Goal: Task Accomplishment & Management: Manage account settings

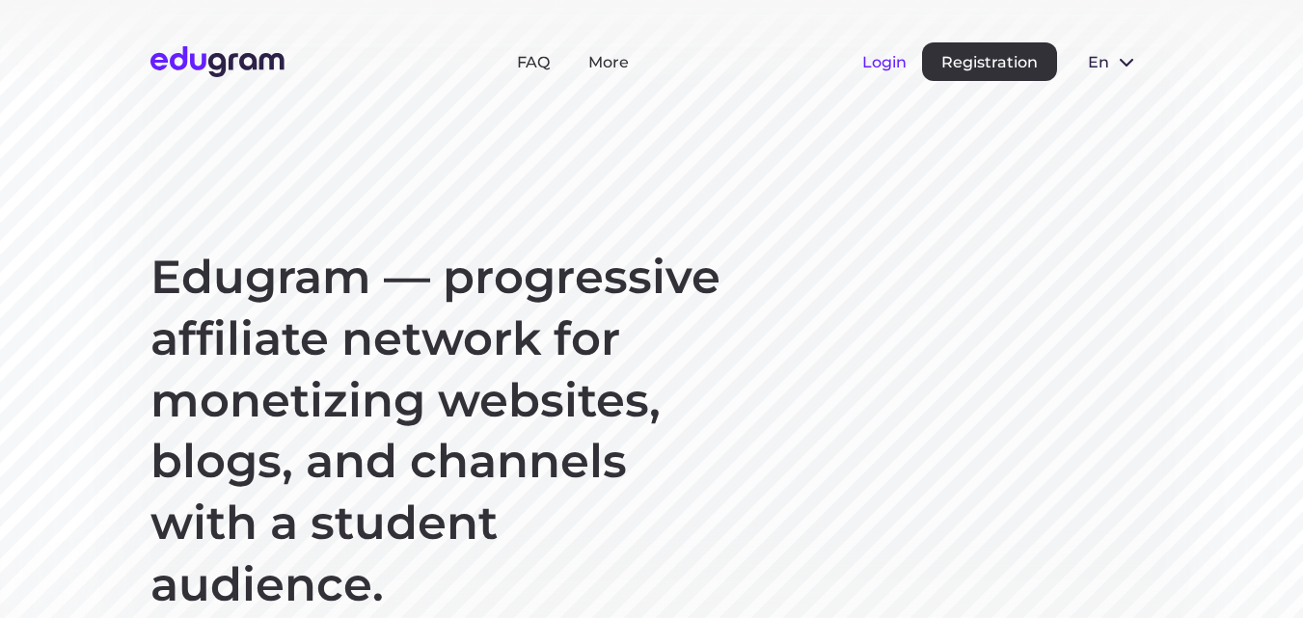
click at [865, 64] on button "Login" at bounding box center [884, 62] width 44 height 18
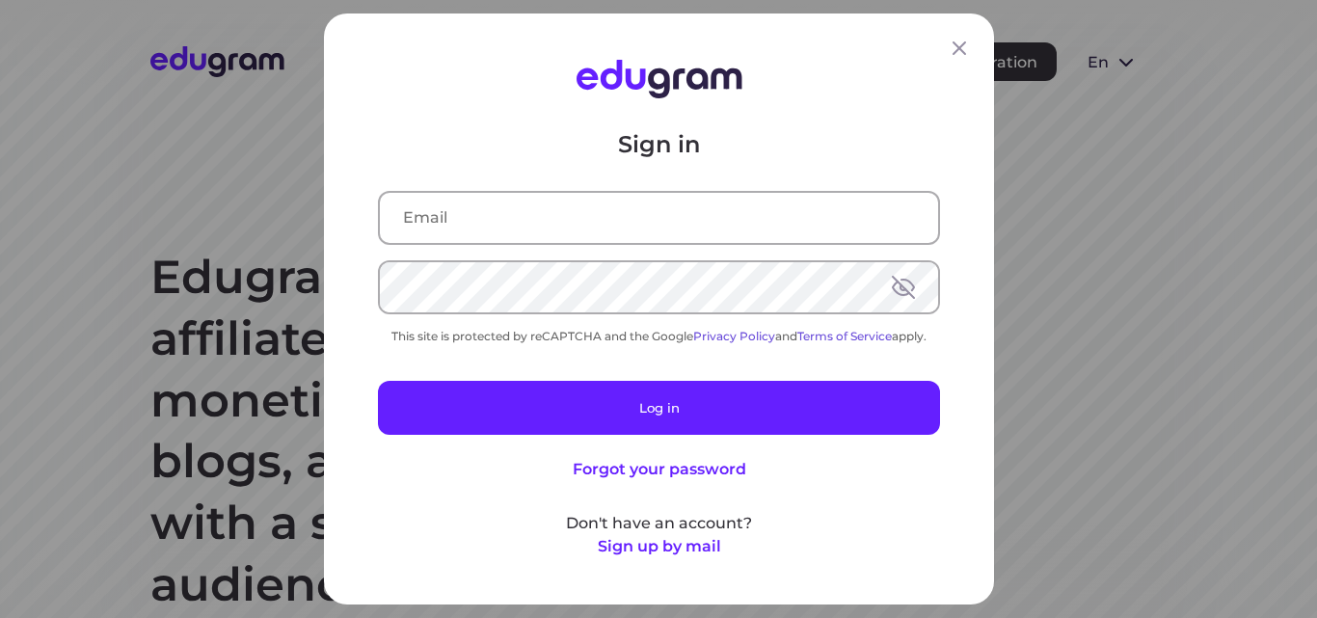
click at [635, 216] on input "text" at bounding box center [659, 218] width 558 height 50
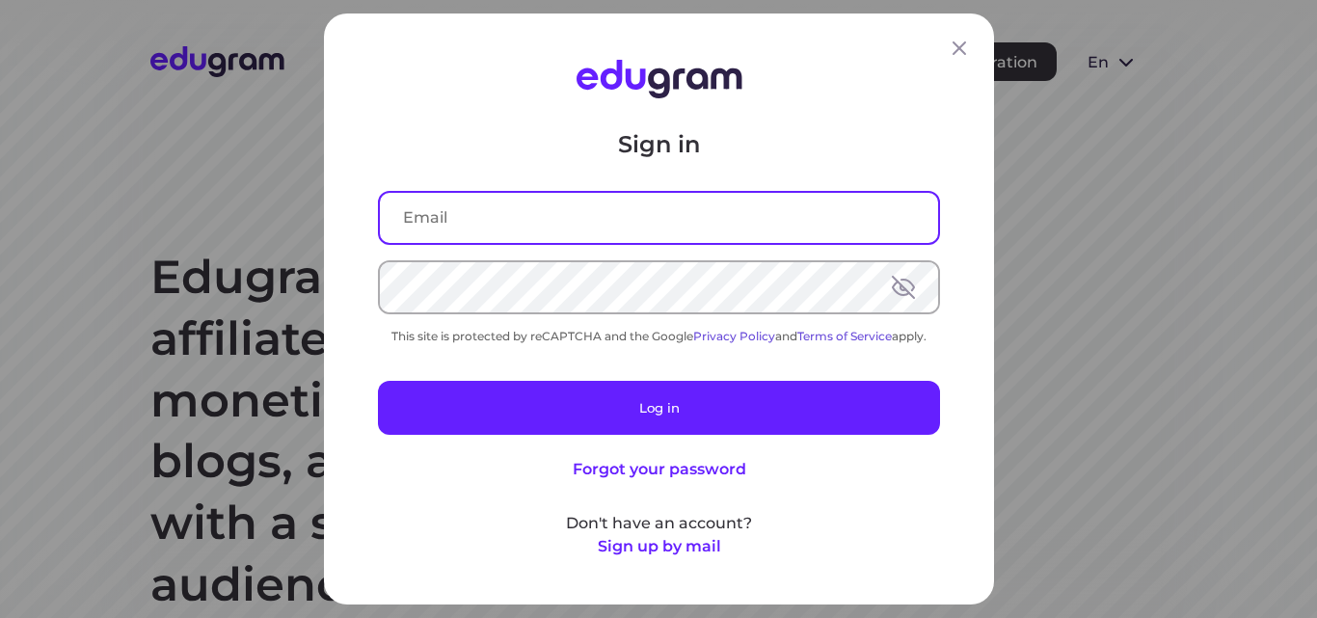
click at [626, 216] on input "text" at bounding box center [659, 218] width 558 height 50
type input "ra_javaid@yahoo.com"
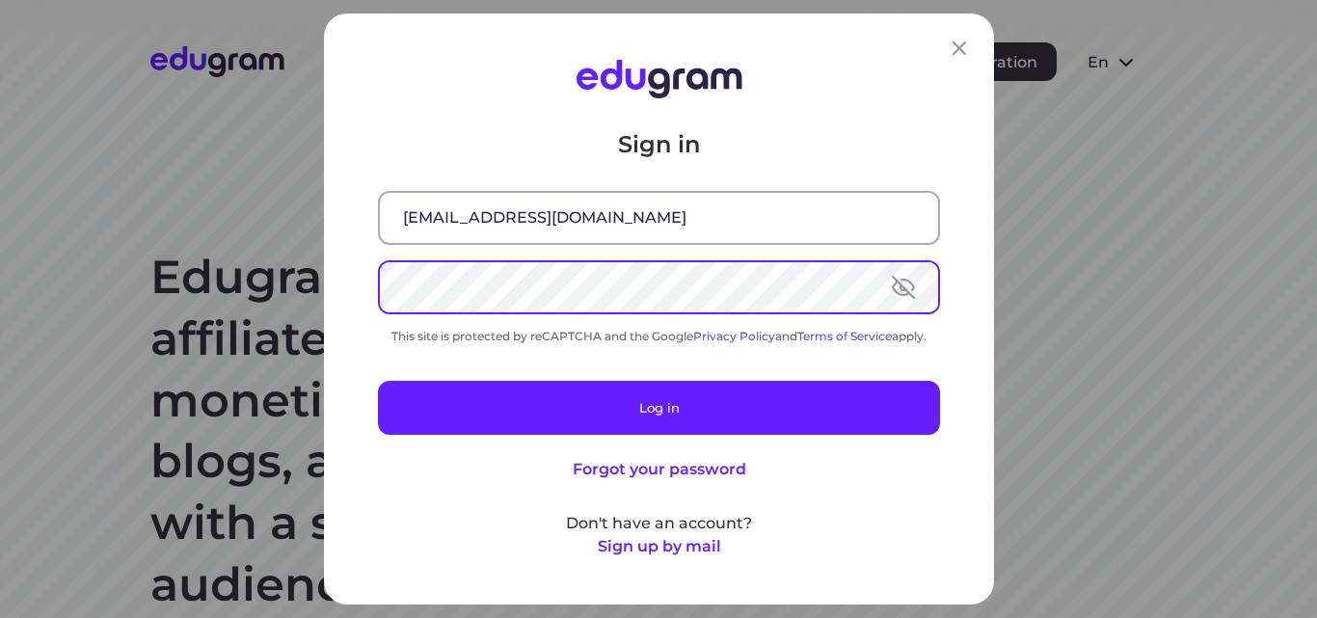
click at [900, 292] on button at bounding box center [903, 287] width 23 height 23
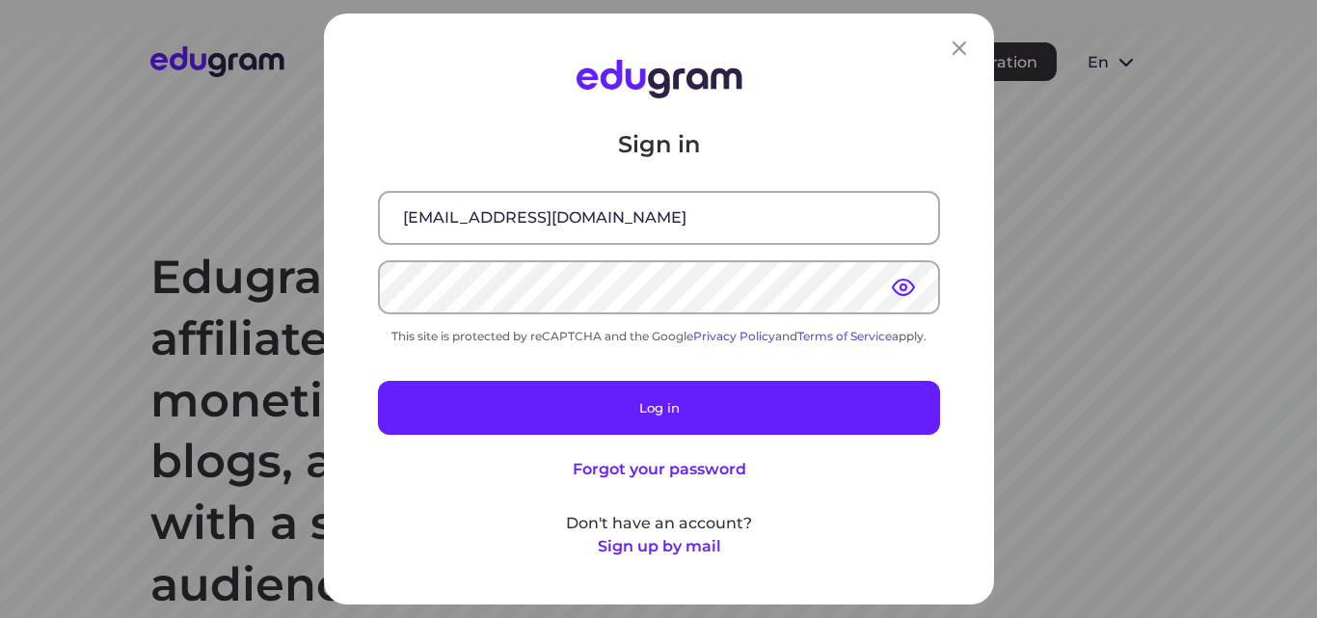
click at [900, 292] on button at bounding box center [903, 287] width 23 height 23
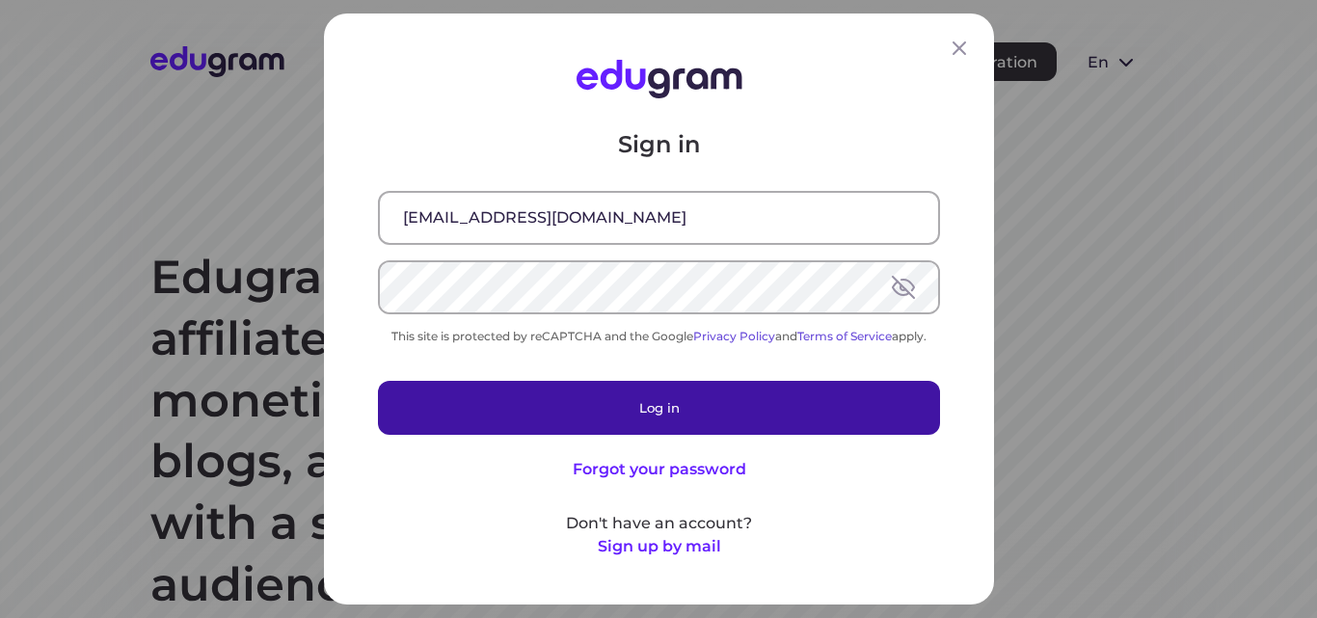
click at [830, 407] on button "Log in" at bounding box center [659, 408] width 562 height 54
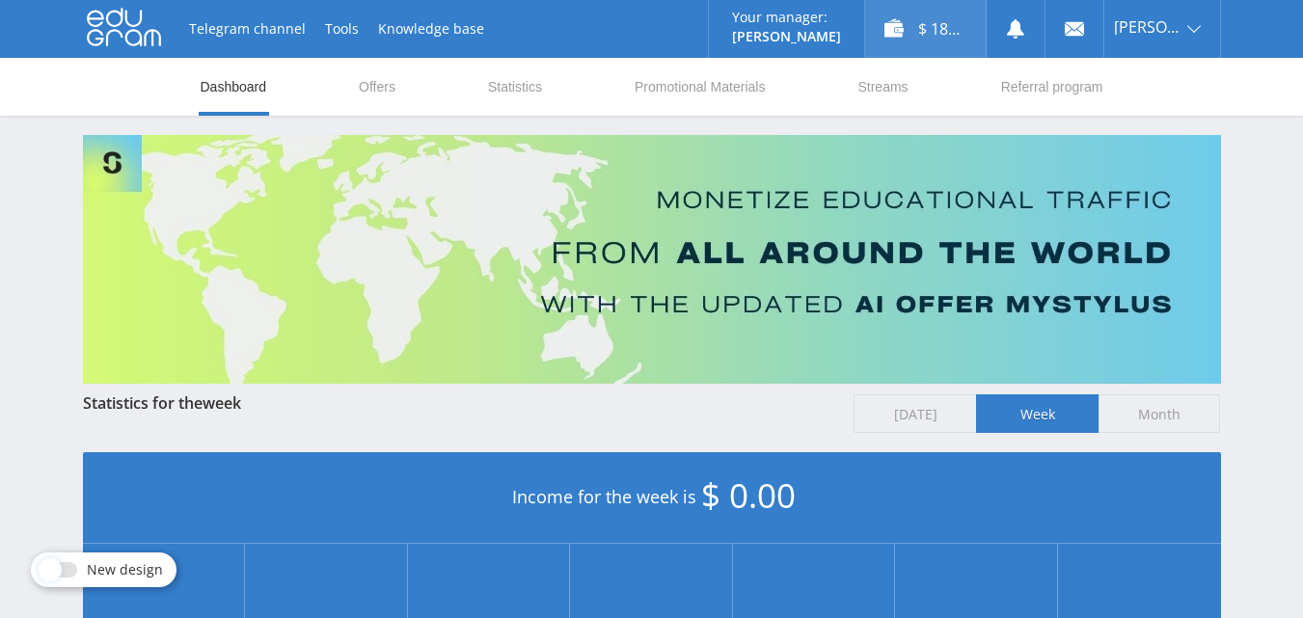
click at [934, 29] on div "$ 18.55" at bounding box center [925, 29] width 121 height 58
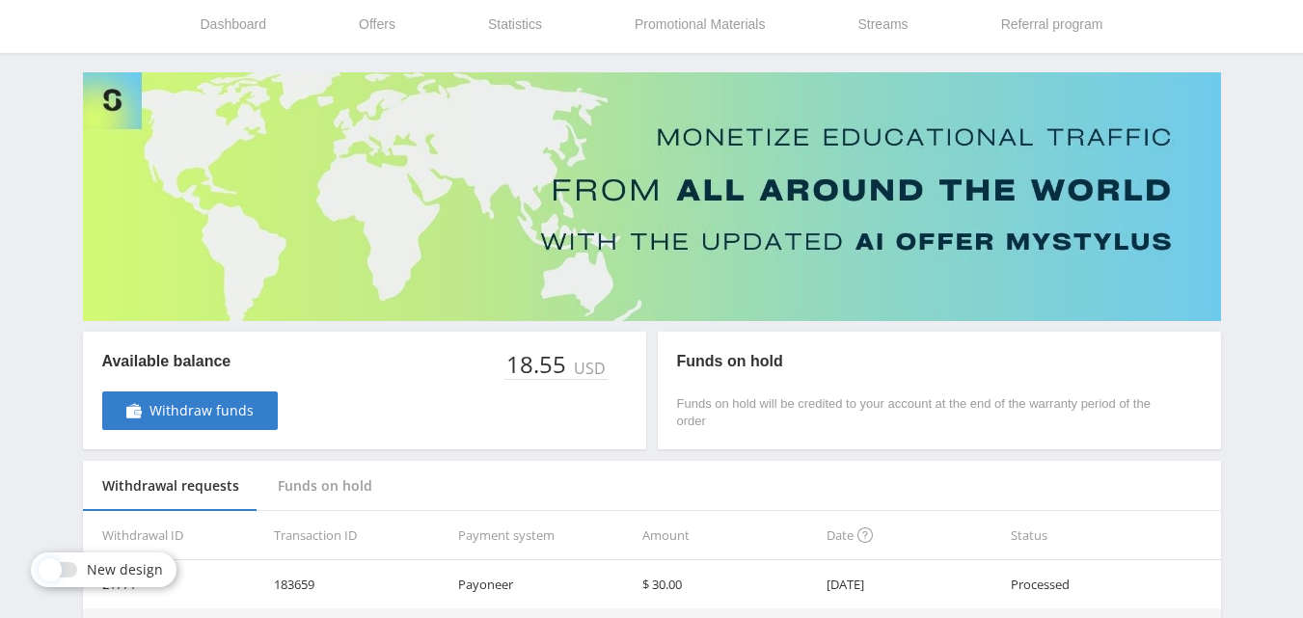
scroll to position [96, 0]
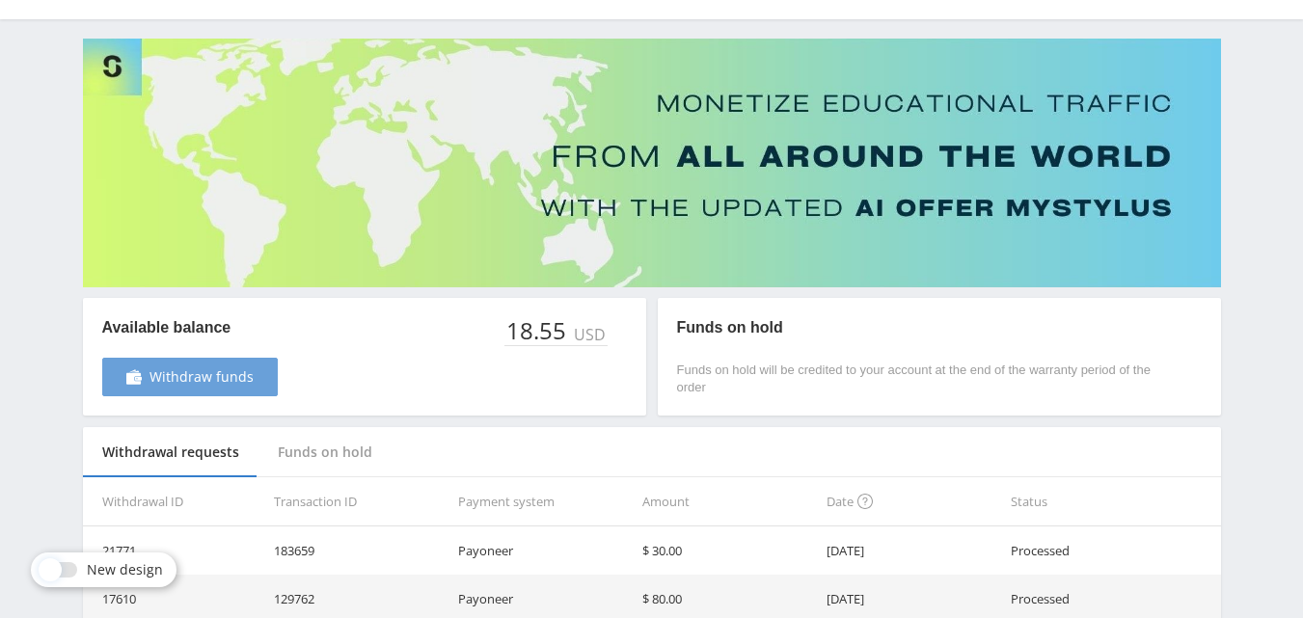
click at [262, 370] on link "Withdraw funds" at bounding box center [189, 377] width 175 height 39
